Goal: Navigation & Orientation: Find specific page/section

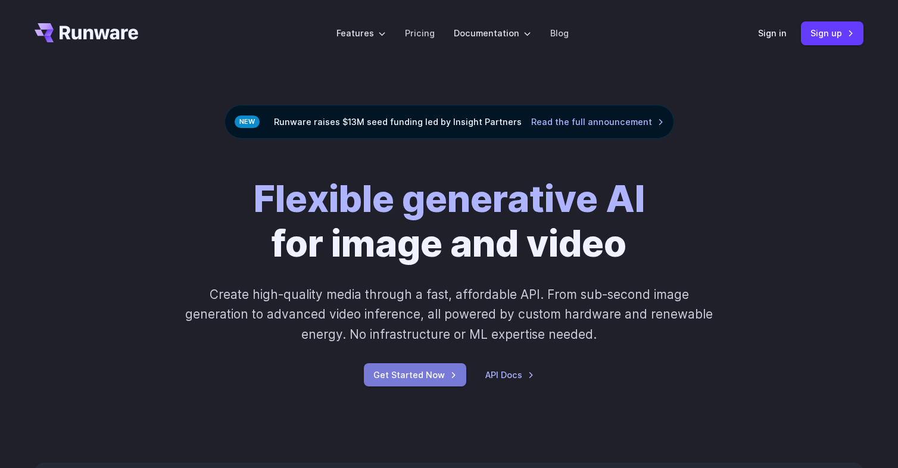
click at [441, 376] on link "Get Started Now" at bounding box center [415, 374] width 102 height 23
